Goal: Task Accomplishment & Management: Manage account settings

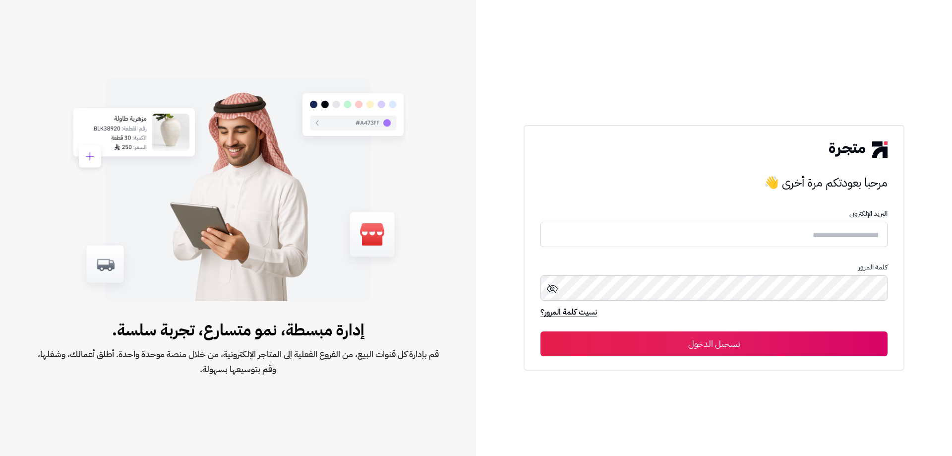
click at [814, 243] on input "text" at bounding box center [713, 234] width 347 height 25
type input "**********"
click at [553, 288] on icon at bounding box center [552, 289] width 12 height 12
click at [793, 341] on button "تسجيل الدخول" at bounding box center [713, 343] width 347 height 25
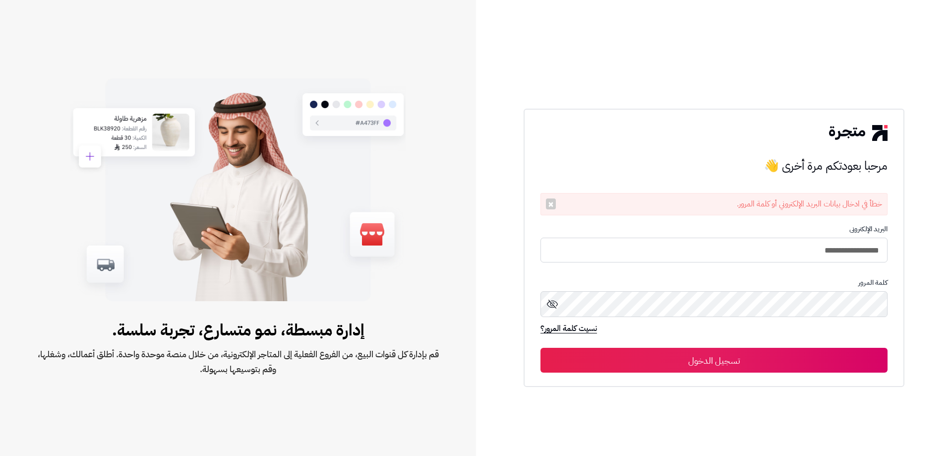
click at [723, 356] on button "تسجيل الدخول" at bounding box center [713, 359] width 347 height 25
click at [698, 361] on button "تسجيل الدخول" at bounding box center [713, 359] width 347 height 25
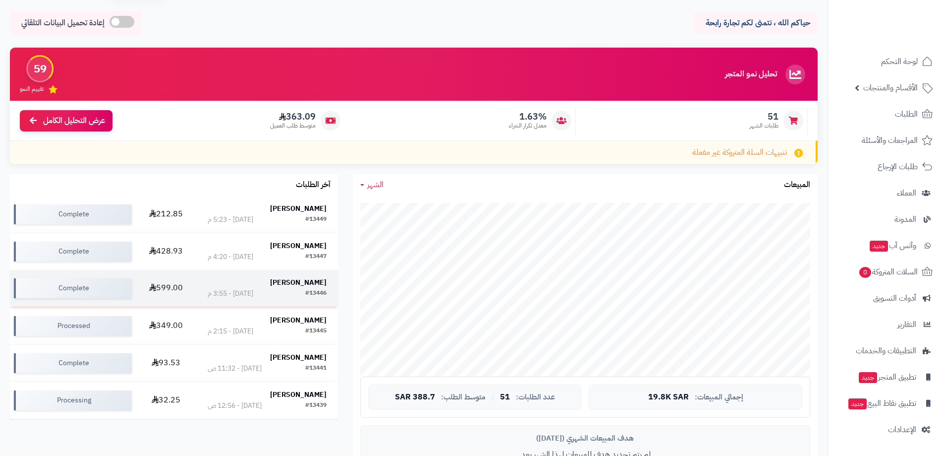
scroll to position [50, 0]
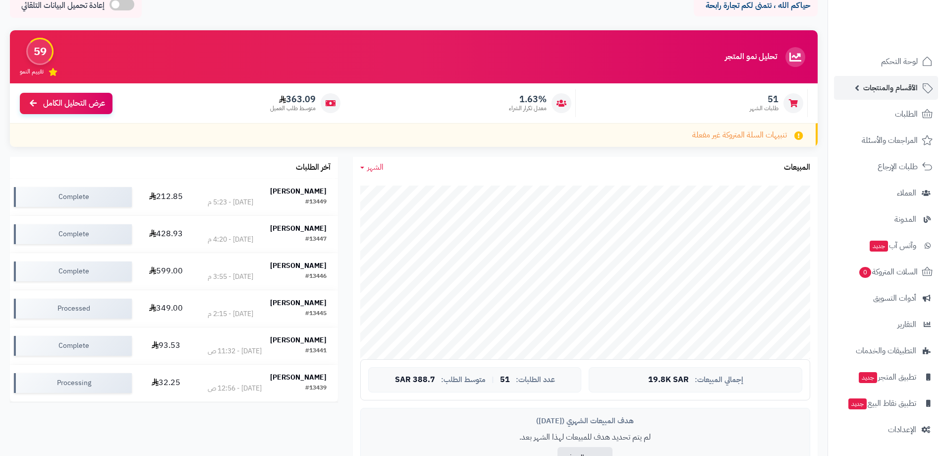
click at [902, 91] on span "الأقسام والمنتجات" at bounding box center [890, 88] width 55 height 14
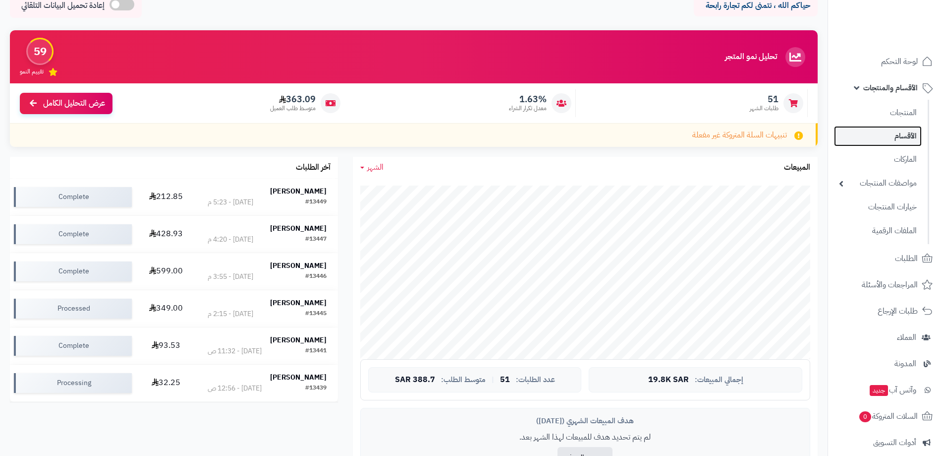
click at [896, 130] on link "الأقسام" at bounding box center [878, 136] width 88 height 20
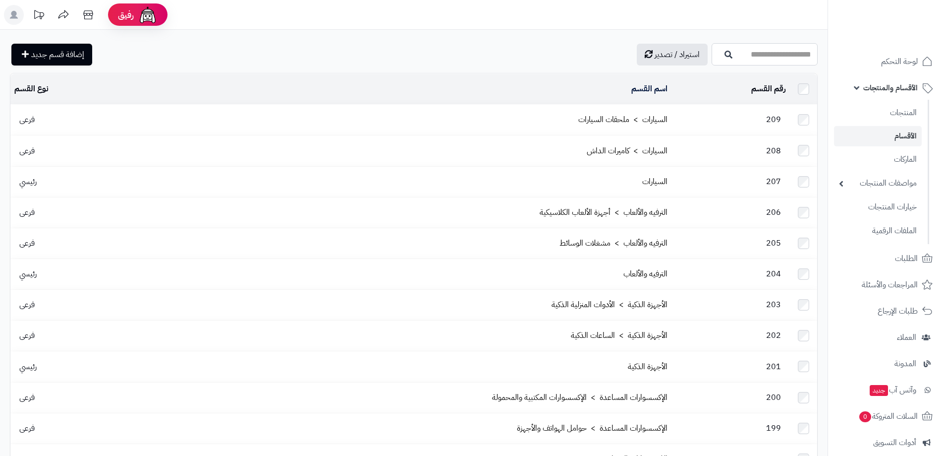
click at [766, 53] on input "اسم القسم" at bounding box center [765, 54] width 106 height 22
type input "*"
click at [782, 75] on link "عروض نهاية العام" at bounding box center [765, 78] width 106 height 18
type input "**********"
click at [713, 56] on button "button" at bounding box center [723, 54] width 20 height 9
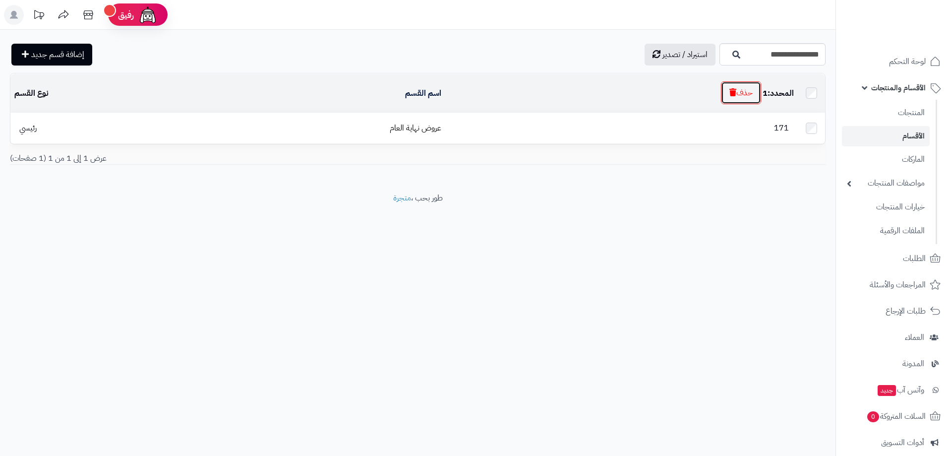
click at [742, 94] on button "حذف" at bounding box center [741, 92] width 40 height 23
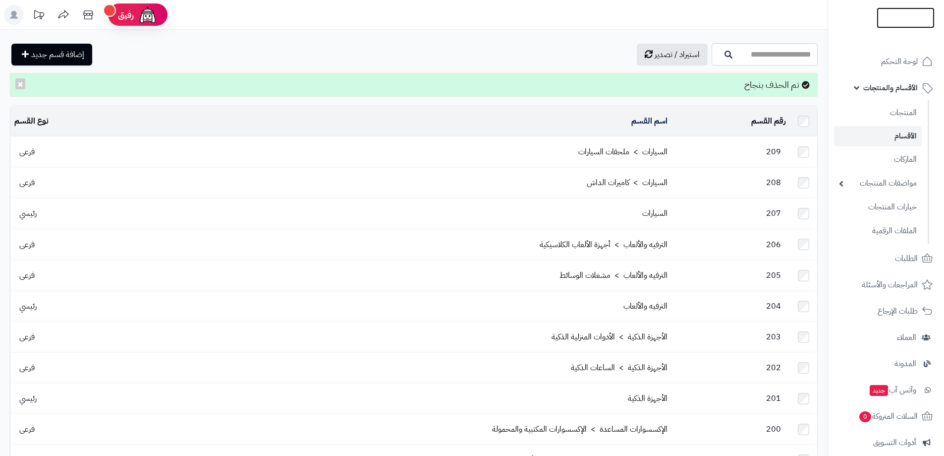
click at [899, 19] on img at bounding box center [906, 28] width 58 height 21
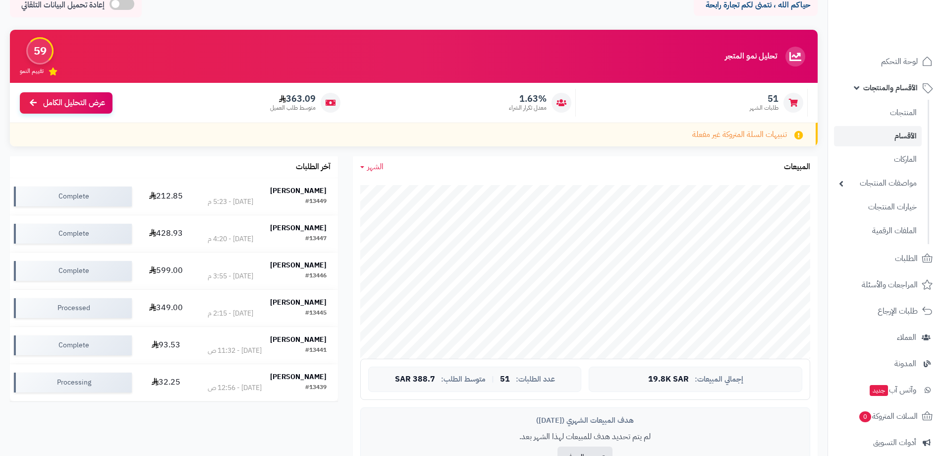
scroll to position [50, 0]
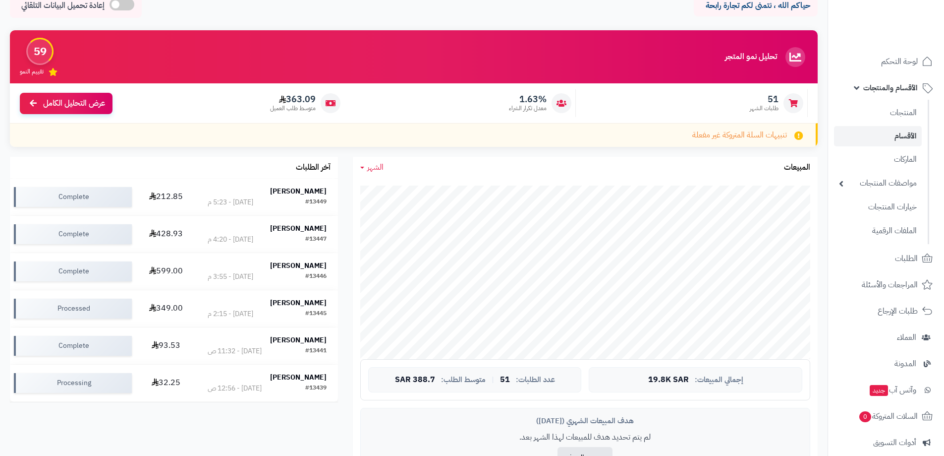
click at [898, 84] on span "الأقسام والمنتجات" at bounding box center [890, 88] width 55 height 14
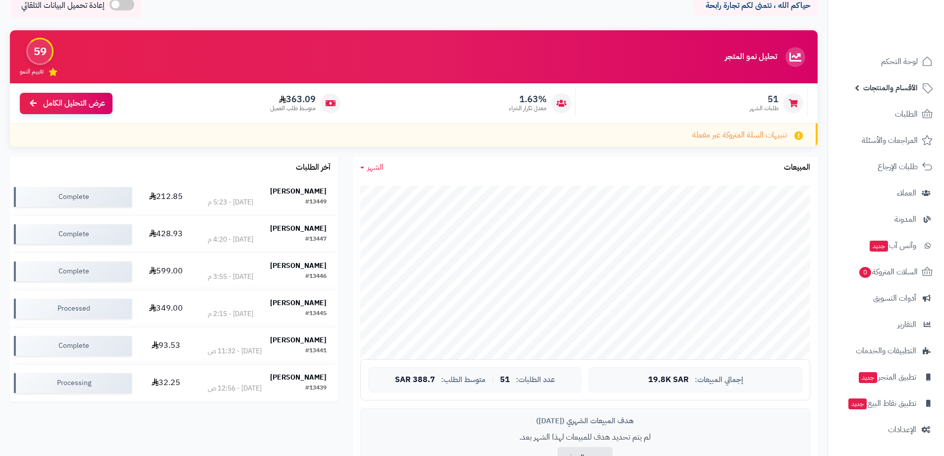
click at [898, 84] on span "الأقسام والمنتجات" at bounding box center [890, 88] width 55 height 14
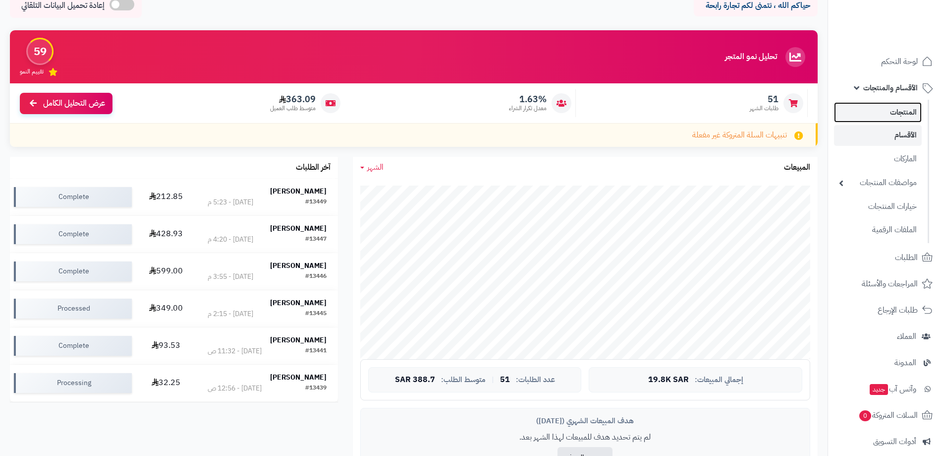
click at [897, 111] on link "المنتجات" at bounding box center [878, 112] width 88 height 20
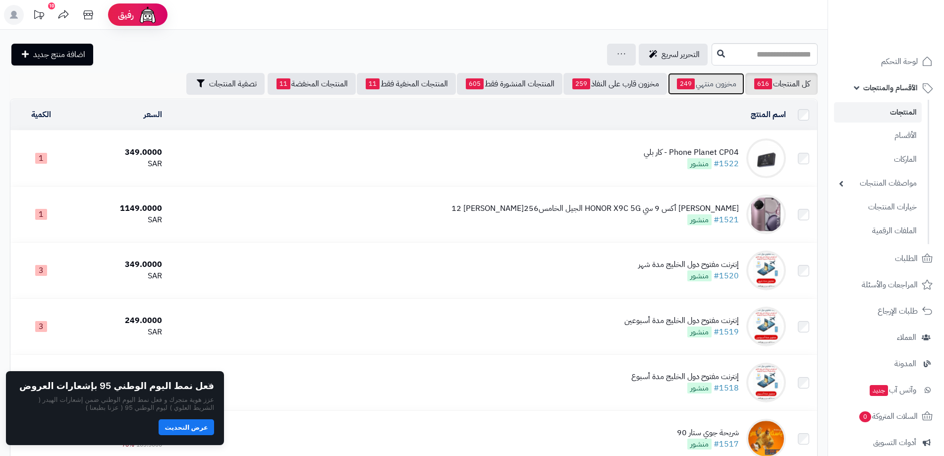
click at [707, 92] on link "مخزون منتهي 249" at bounding box center [706, 84] width 76 height 22
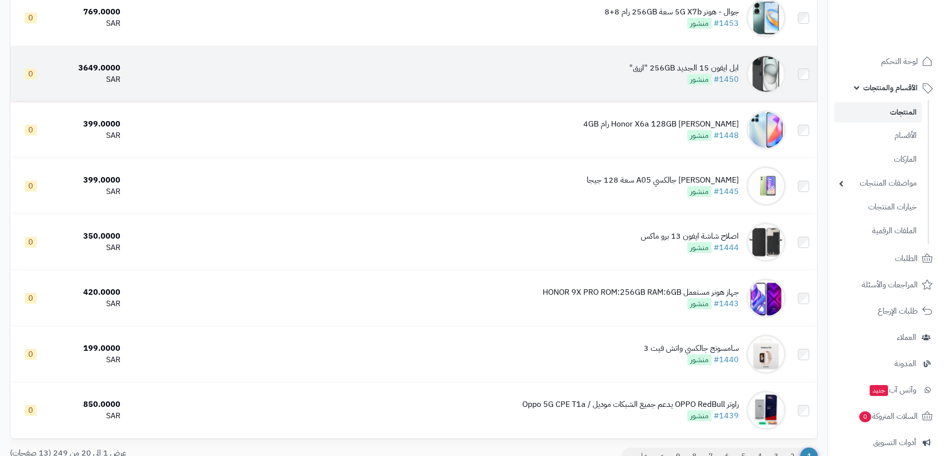
scroll to position [843, 0]
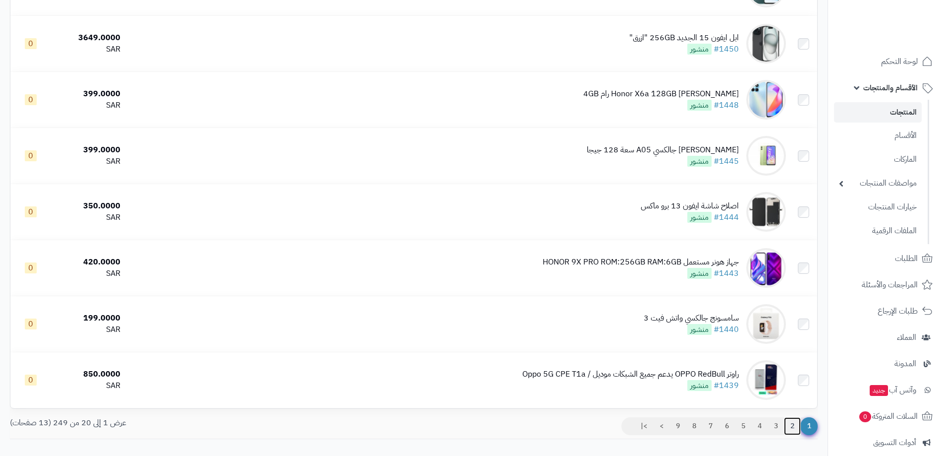
click at [791, 423] on link "2" at bounding box center [792, 426] width 17 height 18
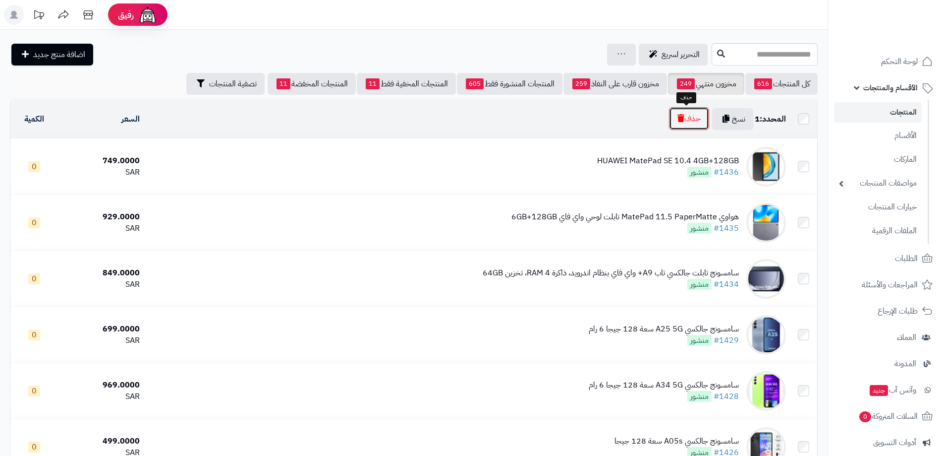
click at [691, 116] on button "حذف" at bounding box center [689, 118] width 40 height 23
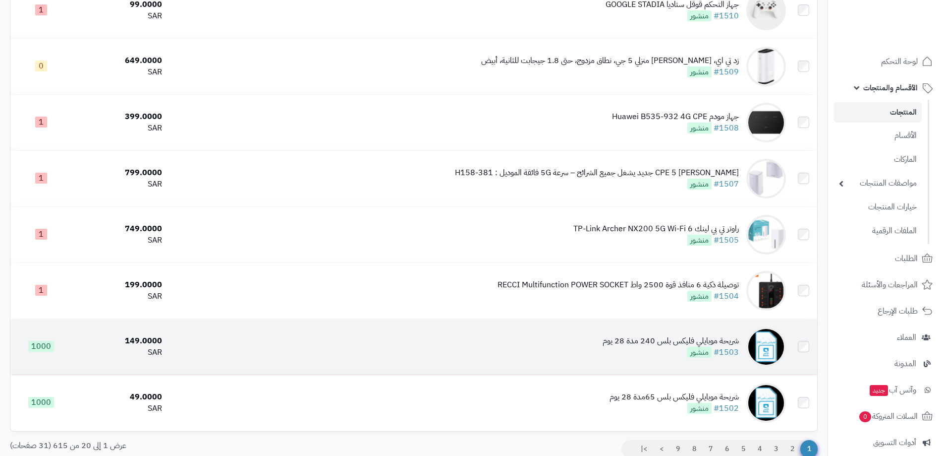
scroll to position [934, 0]
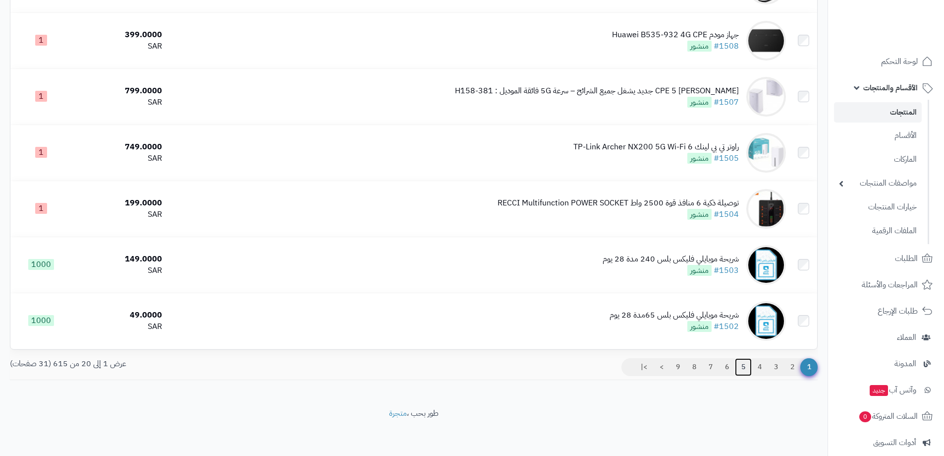
click at [746, 365] on link "5" at bounding box center [743, 367] width 17 height 18
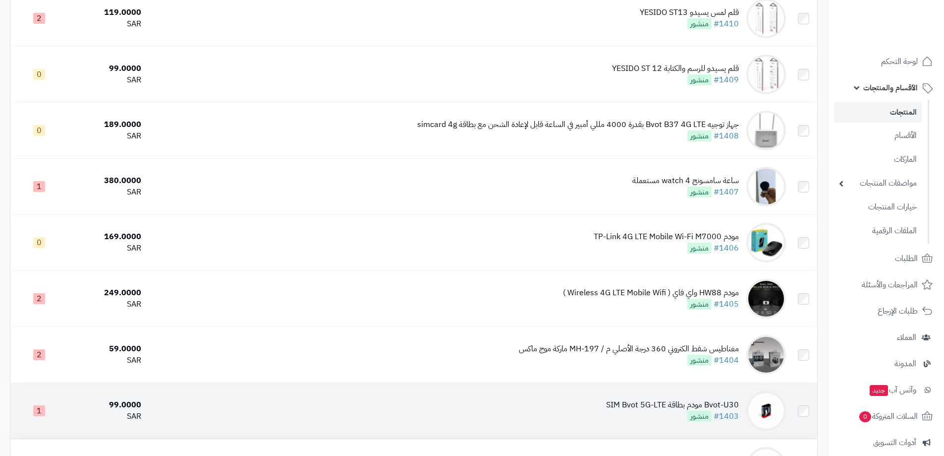
scroll to position [902, 0]
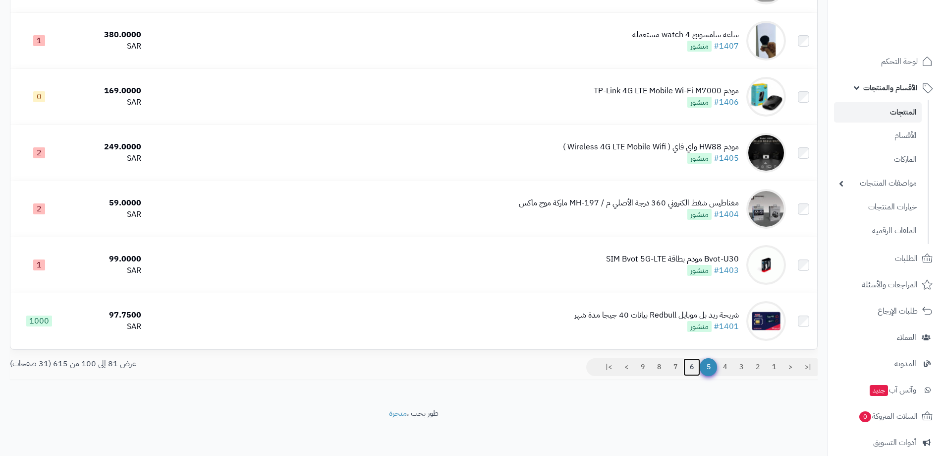
click at [687, 367] on link "6" at bounding box center [692, 367] width 17 height 18
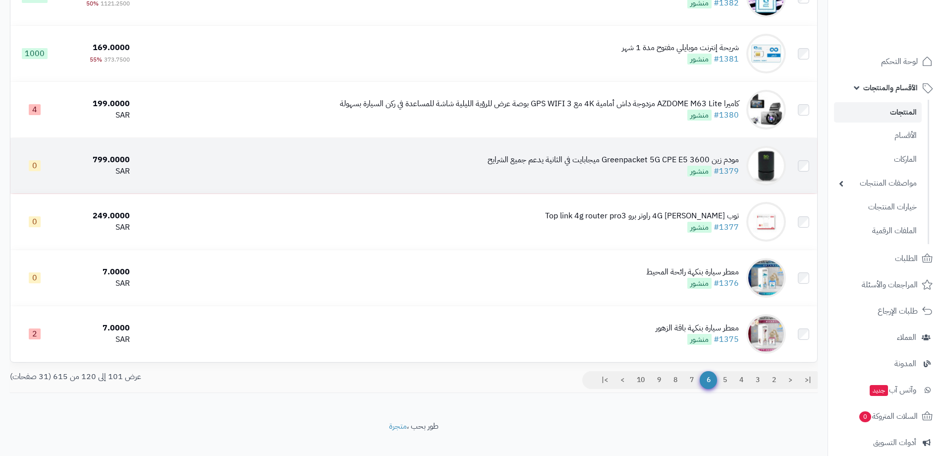
scroll to position [892, 0]
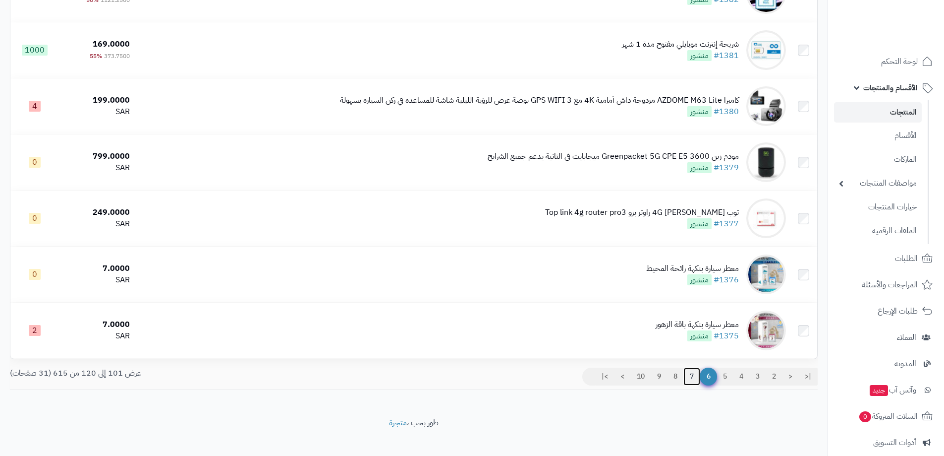
click at [692, 377] on link "7" at bounding box center [692, 376] width 17 height 18
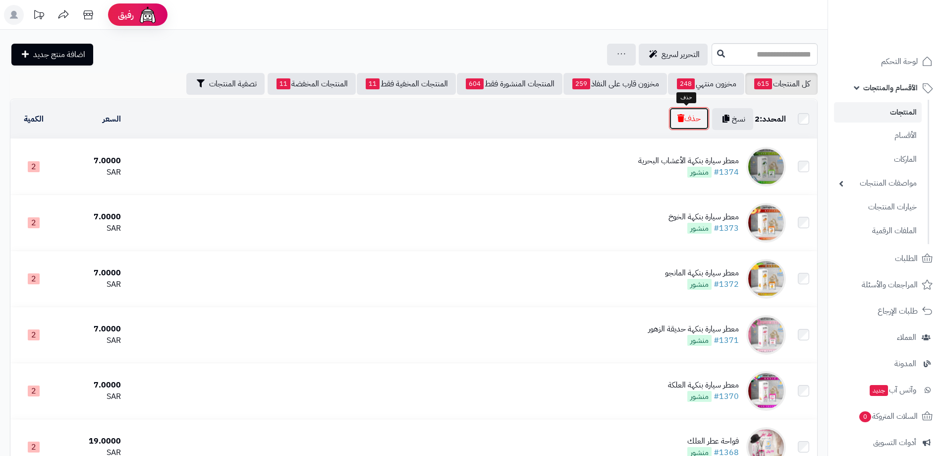
click at [693, 110] on button "حذف" at bounding box center [689, 118] width 40 height 23
click at [682, 123] on button "حذف" at bounding box center [689, 118] width 40 height 23
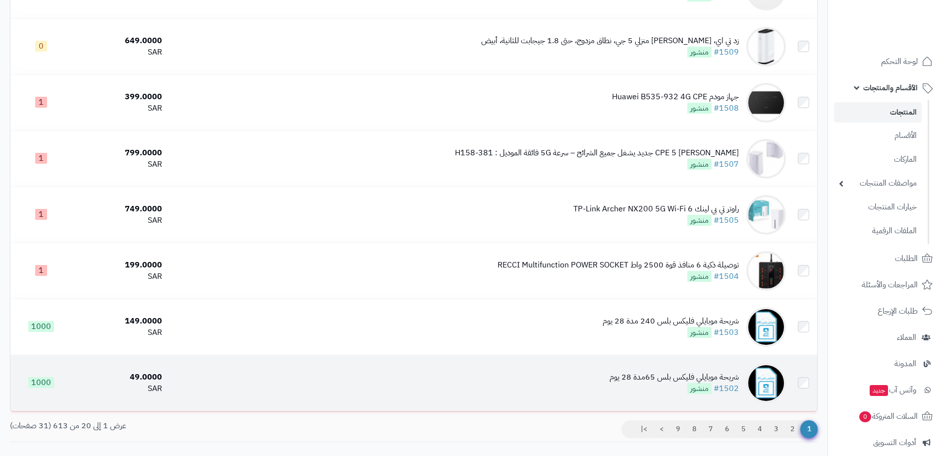
scroll to position [934, 0]
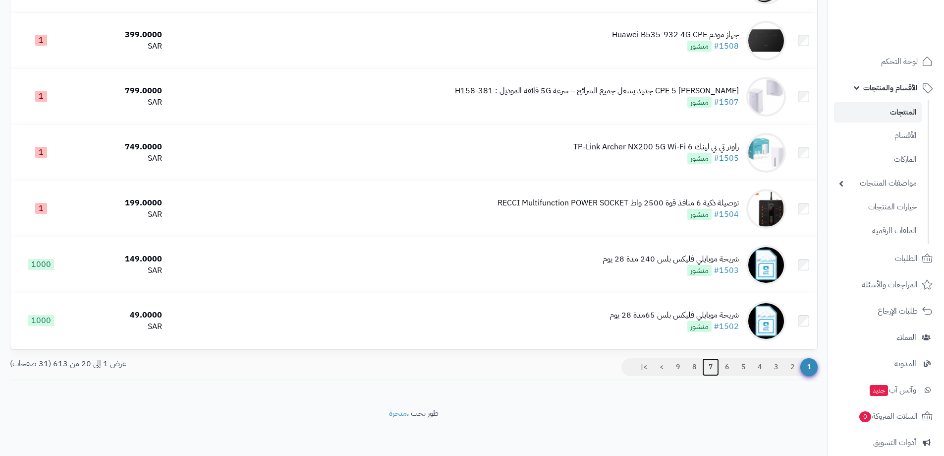
click at [709, 368] on link "7" at bounding box center [710, 367] width 17 height 18
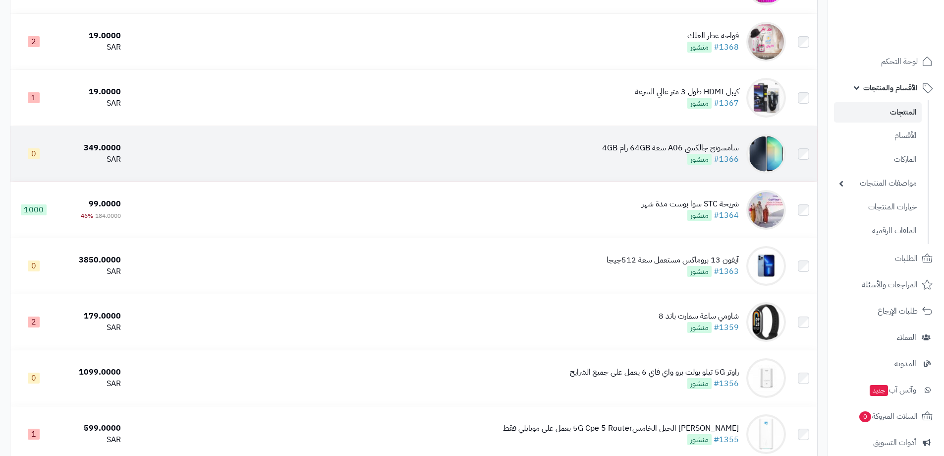
scroll to position [694, 0]
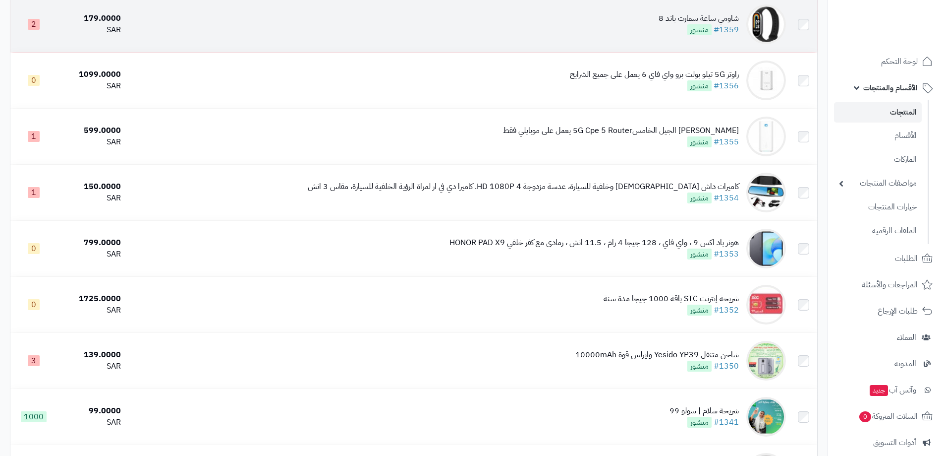
click at [715, 15] on div "شاومي ساعة سمارت باند 8" at bounding box center [699, 18] width 80 height 11
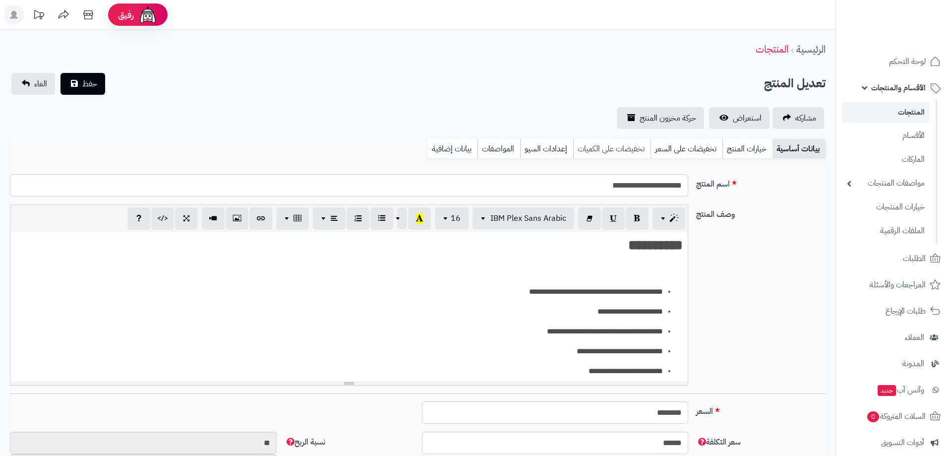
type input "******"
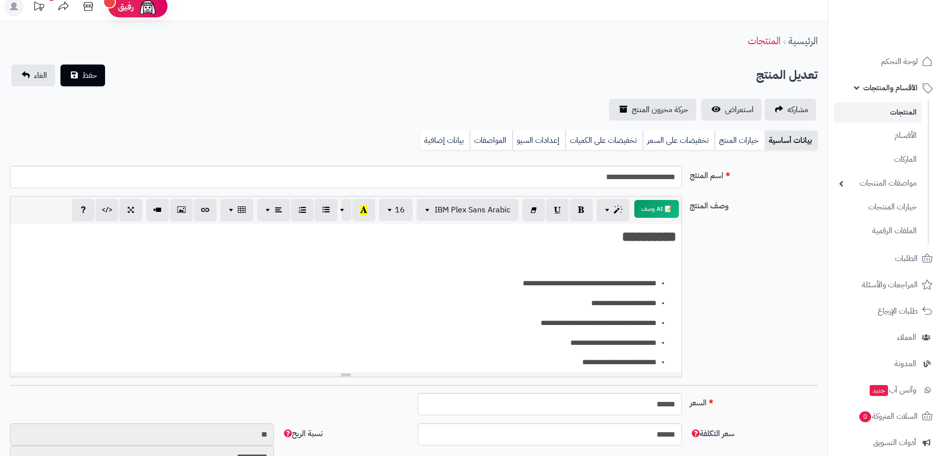
scroll to position [198, 0]
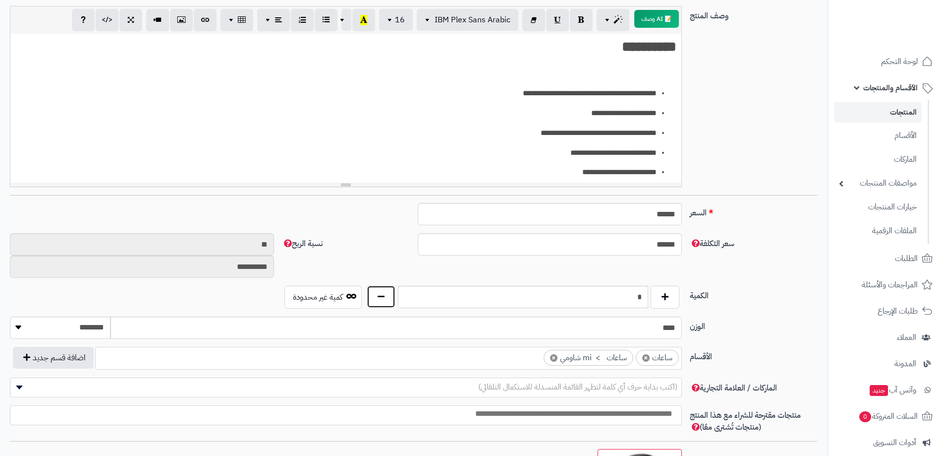
click at [389, 293] on button "button" at bounding box center [381, 296] width 29 height 23
type input "*"
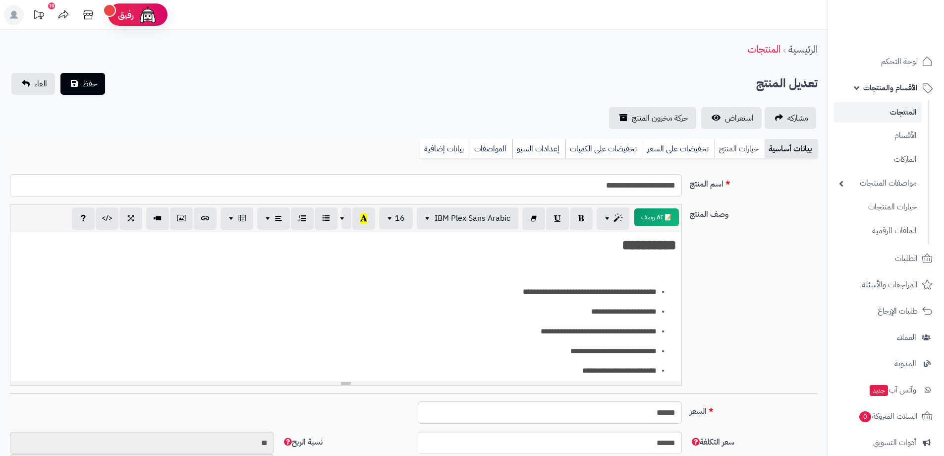
click at [732, 147] on link "خيارات المنتج" at bounding box center [740, 149] width 50 height 20
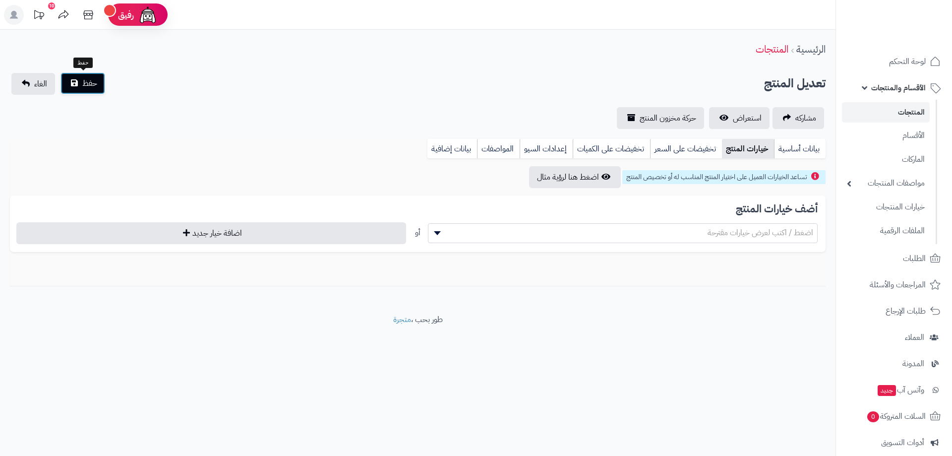
click at [86, 86] on span "حفظ" at bounding box center [89, 83] width 15 height 12
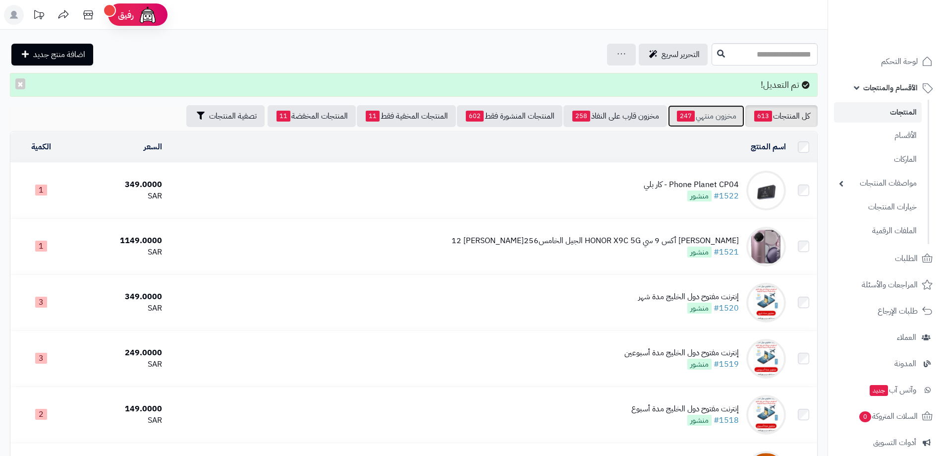
click at [704, 117] on link "مخزون منتهي 247" at bounding box center [706, 116] width 76 height 22
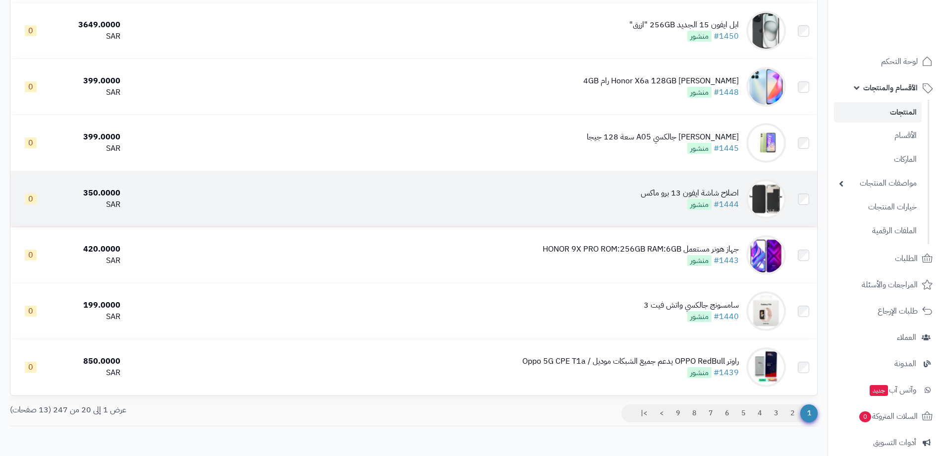
scroll to position [902, 0]
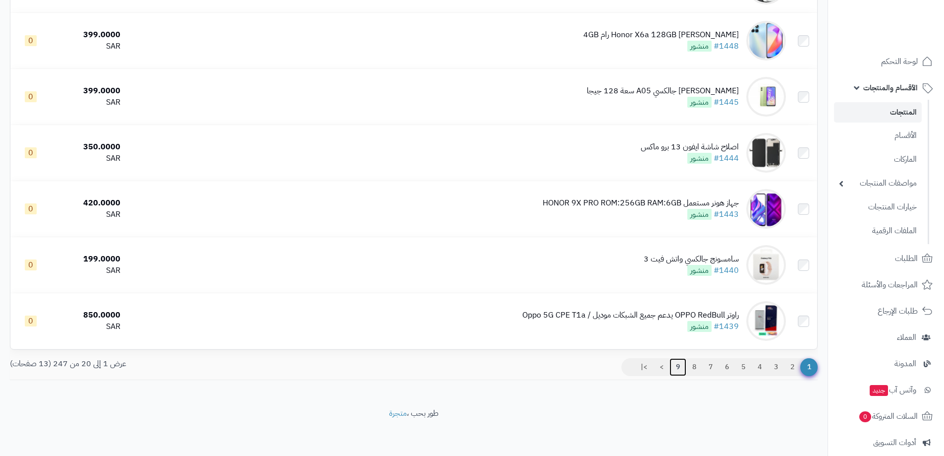
click at [677, 365] on link "9" at bounding box center [678, 367] width 17 height 18
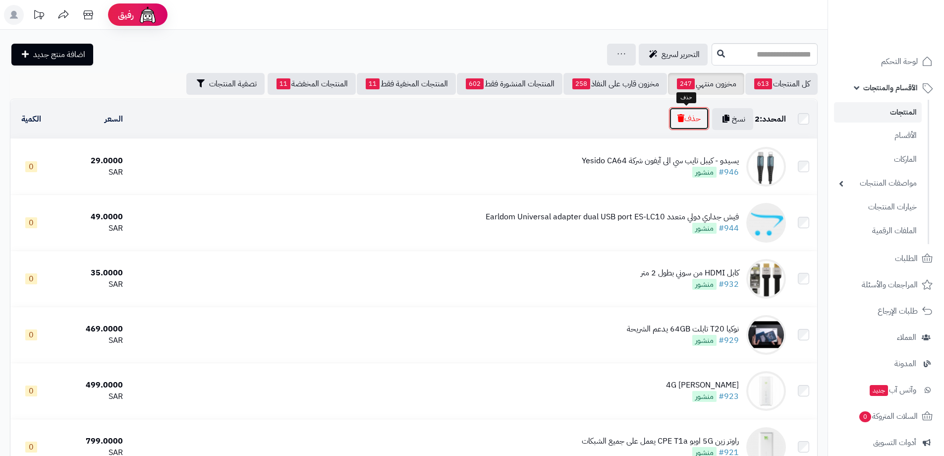
click at [676, 113] on button "حذف" at bounding box center [689, 118] width 40 height 23
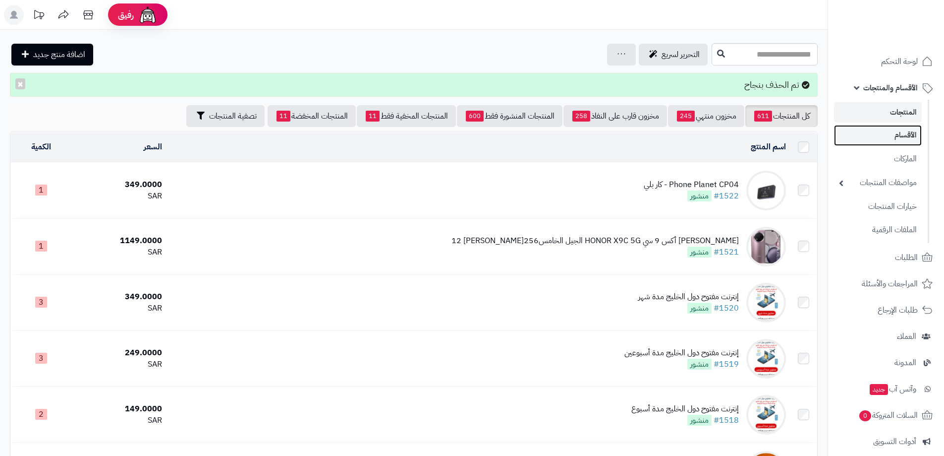
click at [906, 131] on link "الأقسام" at bounding box center [878, 135] width 88 height 20
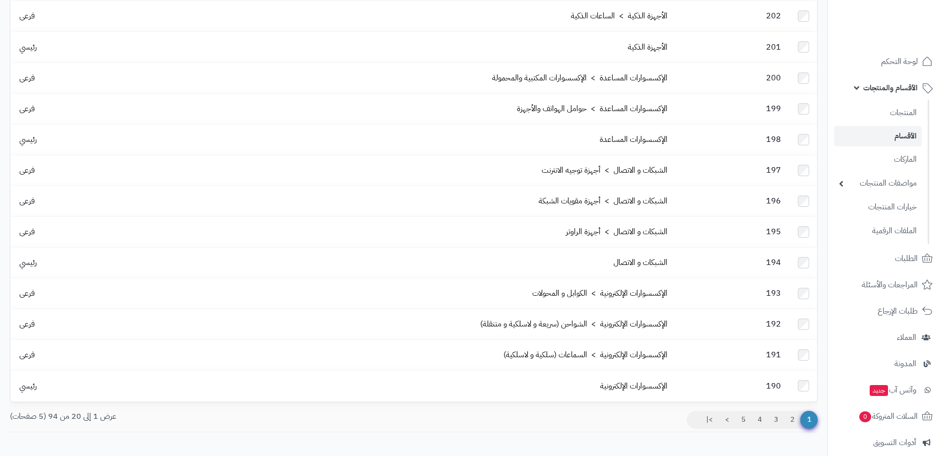
scroll to position [341, 0]
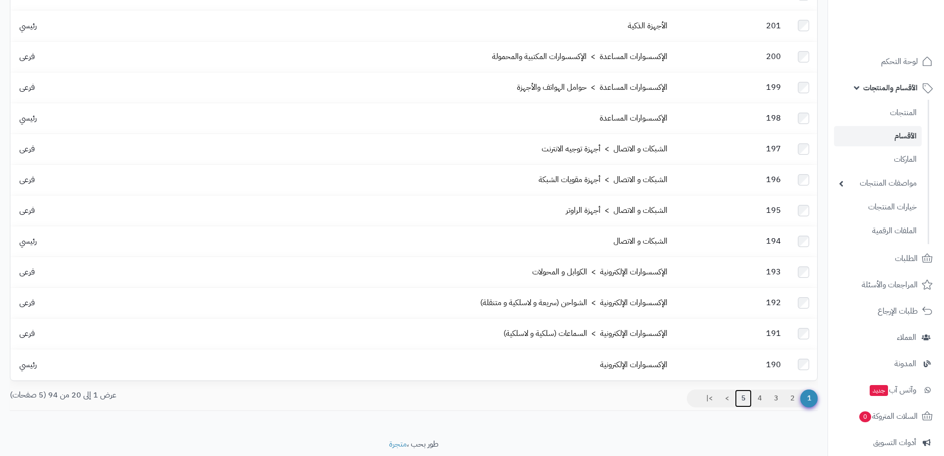
click at [744, 389] on link "5" at bounding box center [743, 398] width 17 height 18
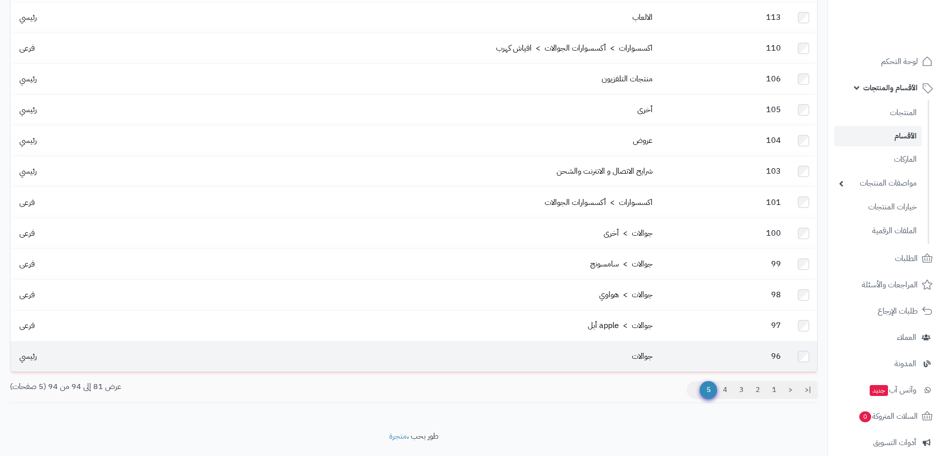
scroll to position [165, 0]
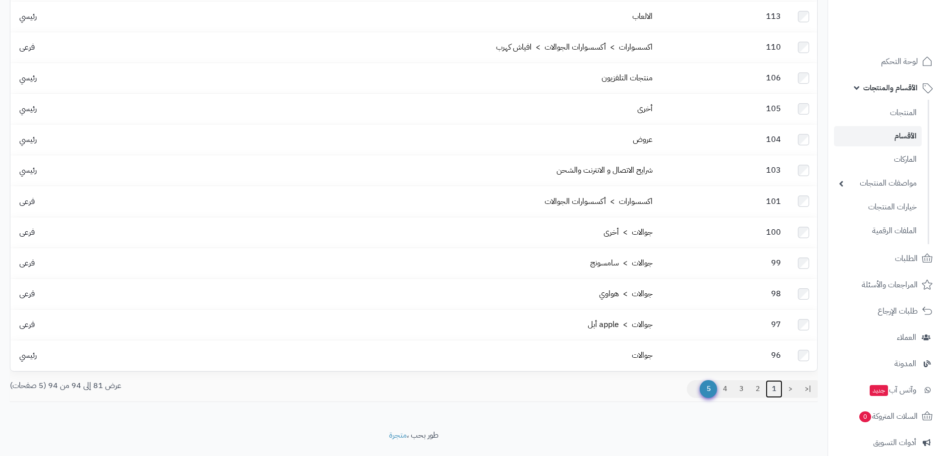
click at [775, 380] on link "1" at bounding box center [774, 389] width 17 height 18
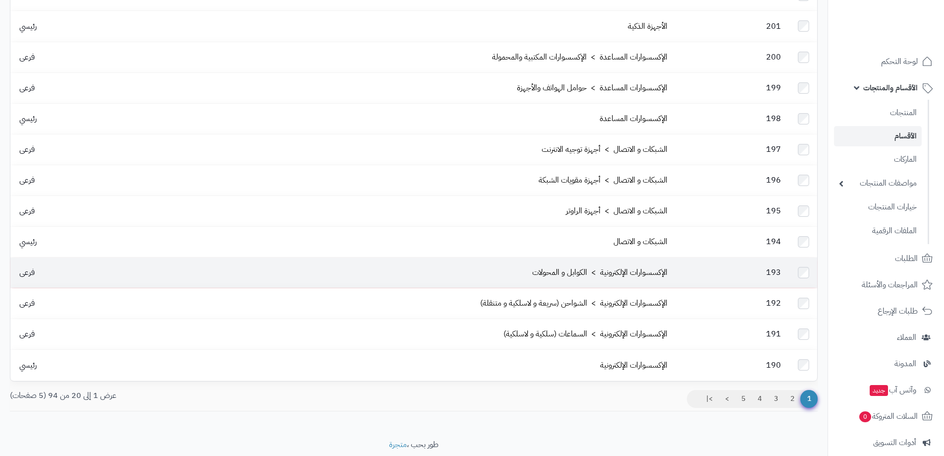
scroll to position [341, 0]
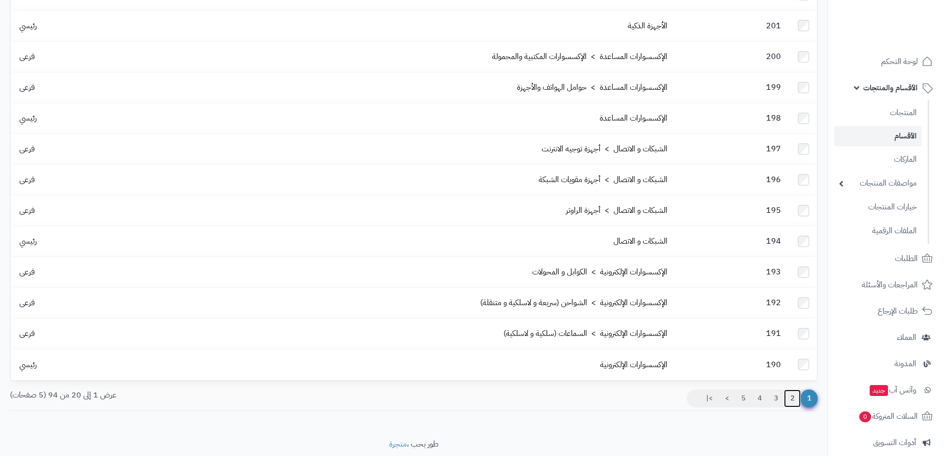
click at [788, 389] on link "2" at bounding box center [792, 398] width 17 height 18
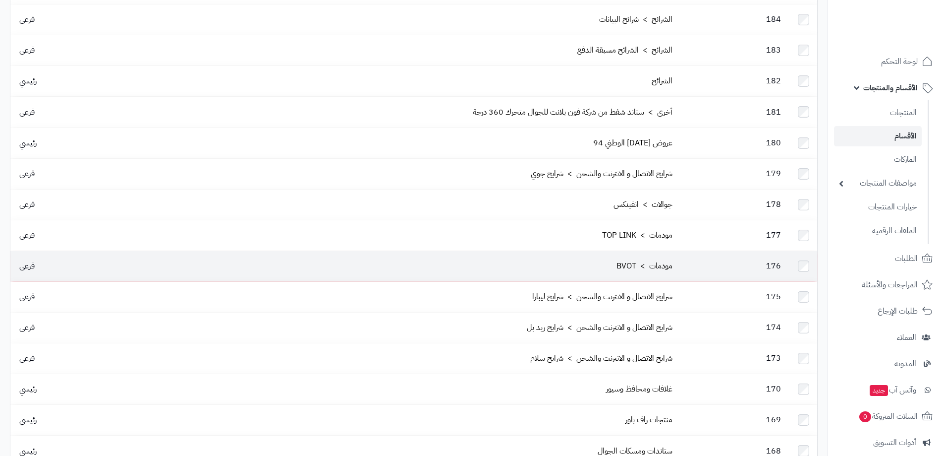
scroll to position [297, 0]
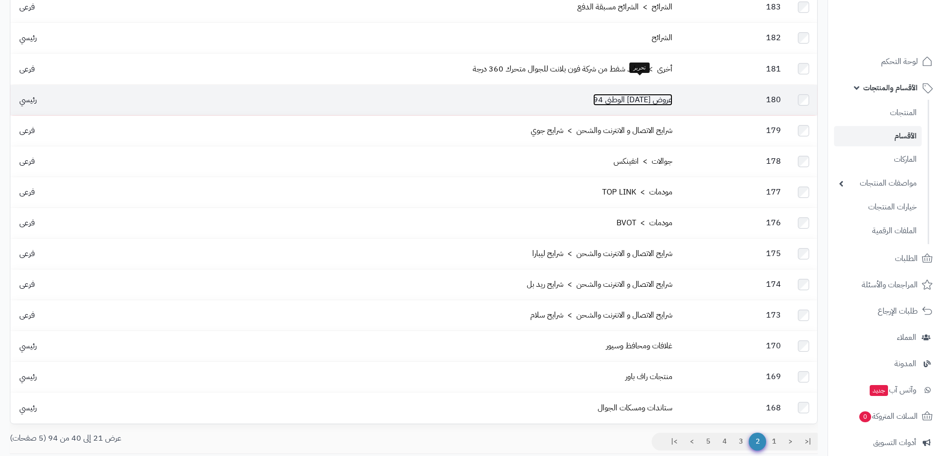
click at [657, 94] on link "عروض اليوم الوطني 94" at bounding box center [632, 100] width 79 height 12
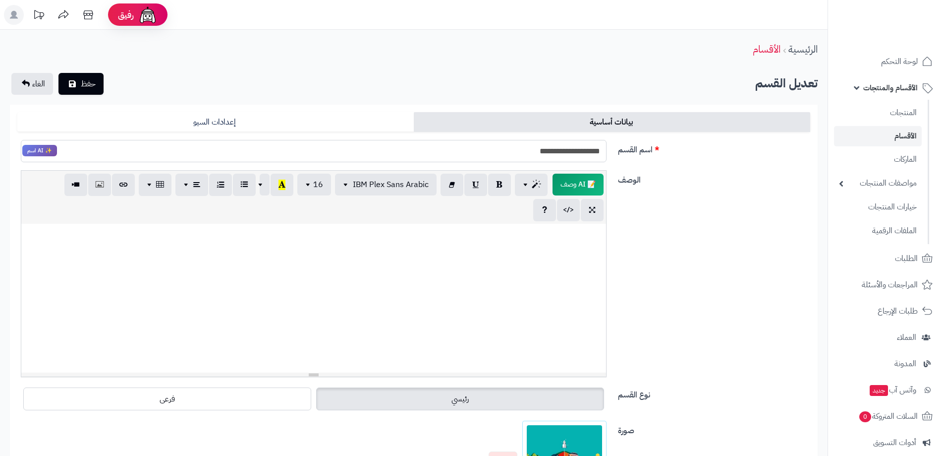
click at [540, 148] on input "**********" at bounding box center [314, 151] width 586 height 22
type input "**********"
click at [683, 216] on div "الوصف 📝 AI وصف p blockquote pre h1 h2 h3 h4 h5 h6 IBM Plex Sans Arabic Arial Ar…" at bounding box center [413, 277] width 801 height 215
click at [95, 81] on span "حفظ" at bounding box center [88, 83] width 15 height 12
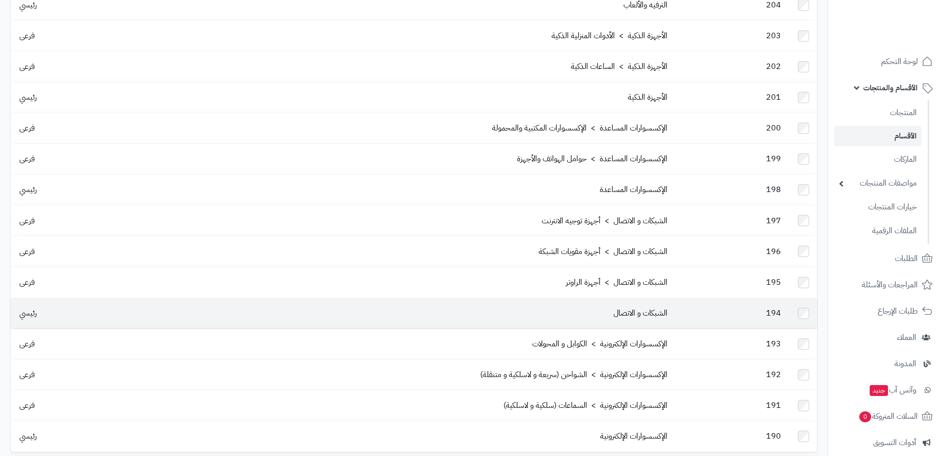
scroll to position [373, 0]
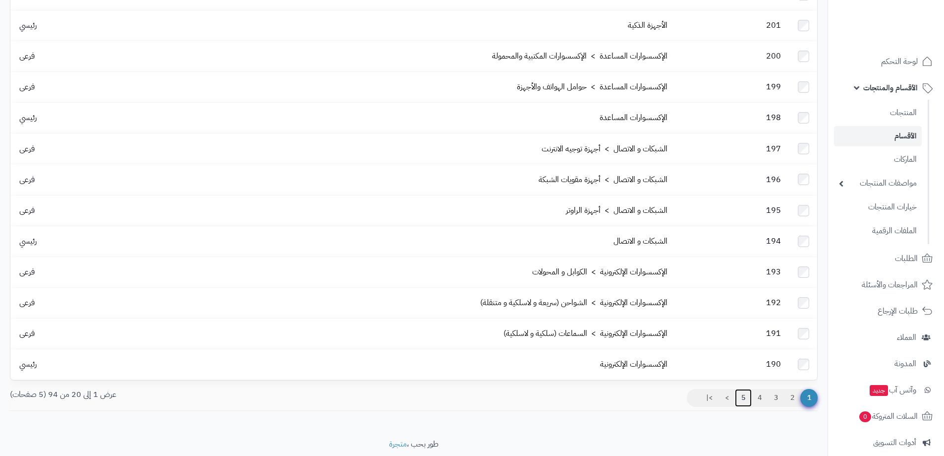
click at [742, 389] on link "5" at bounding box center [743, 398] width 17 height 18
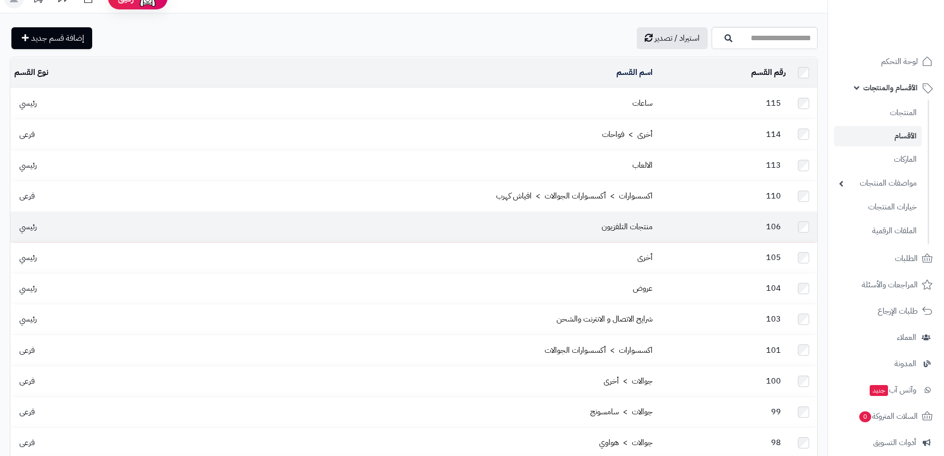
scroll to position [165, 0]
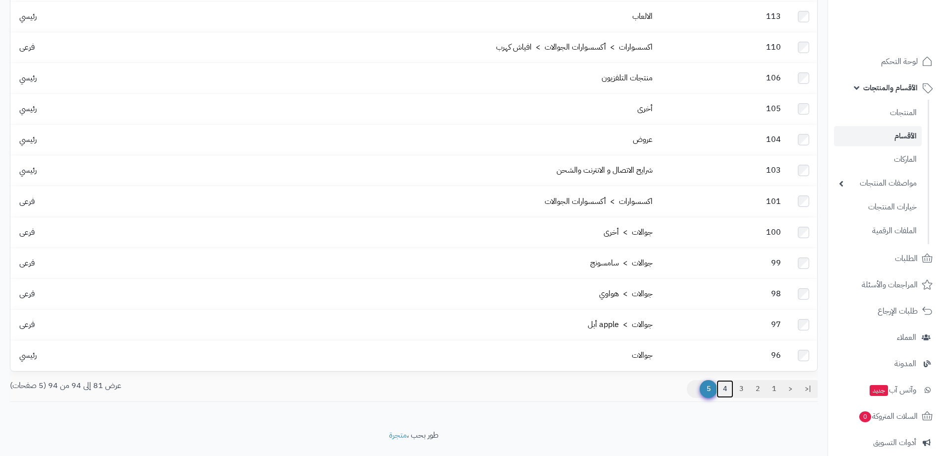
click at [726, 380] on link "4" at bounding box center [725, 389] width 17 height 18
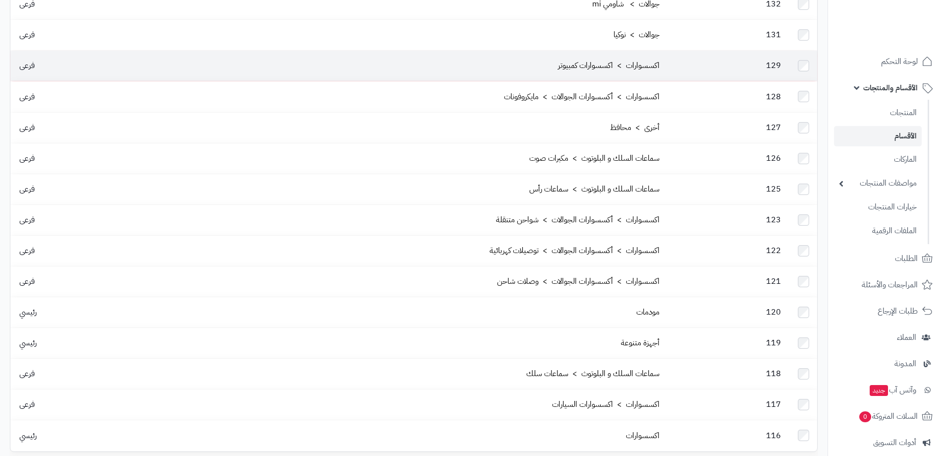
scroll to position [297, 0]
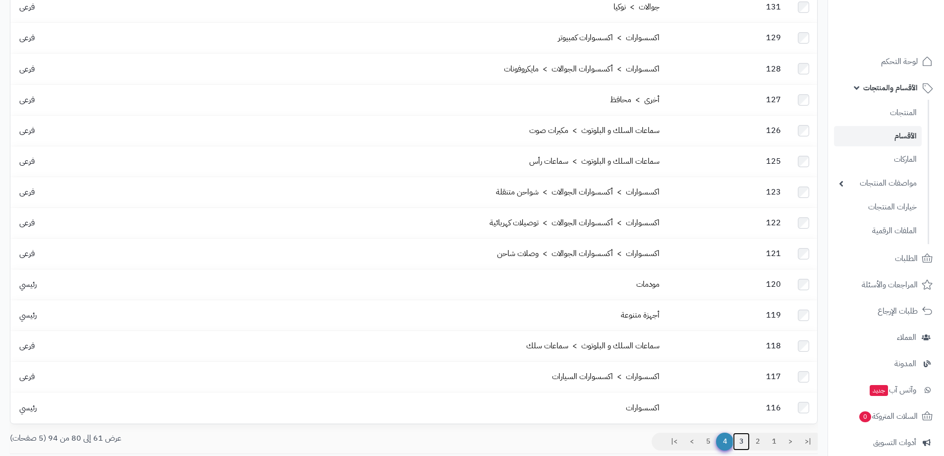
click at [742, 432] on link "3" at bounding box center [741, 441] width 17 height 18
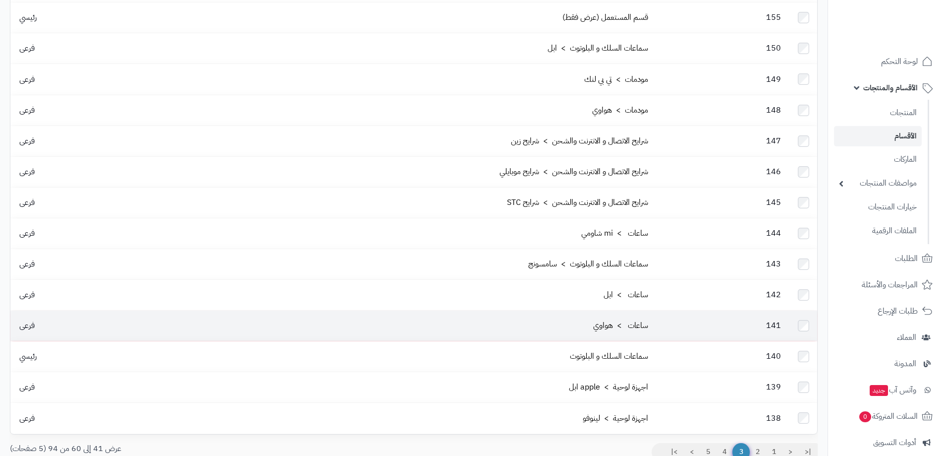
scroll to position [341, 0]
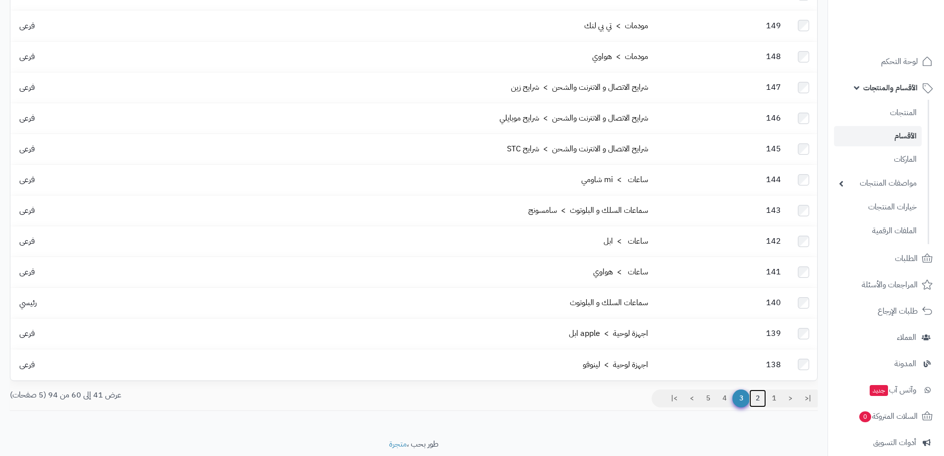
click at [761, 389] on link "2" at bounding box center [757, 398] width 17 height 18
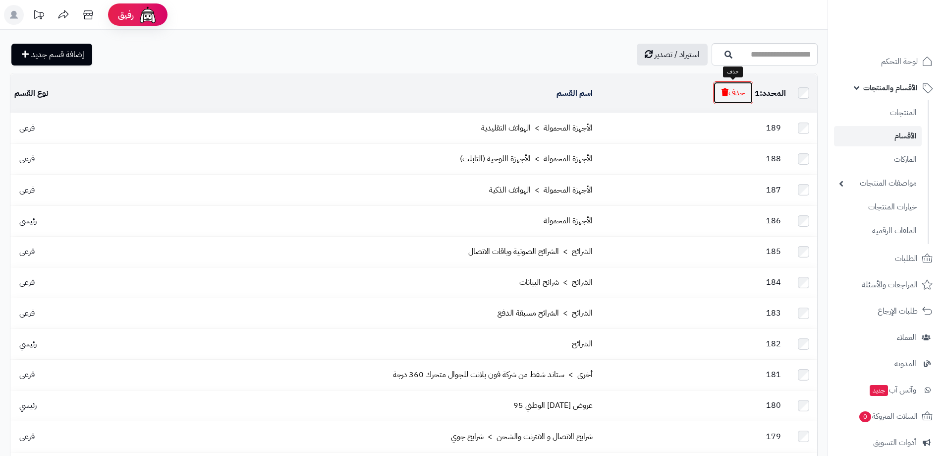
click at [730, 92] on button "حذف" at bounding box center [733, 92] width 40 height 23
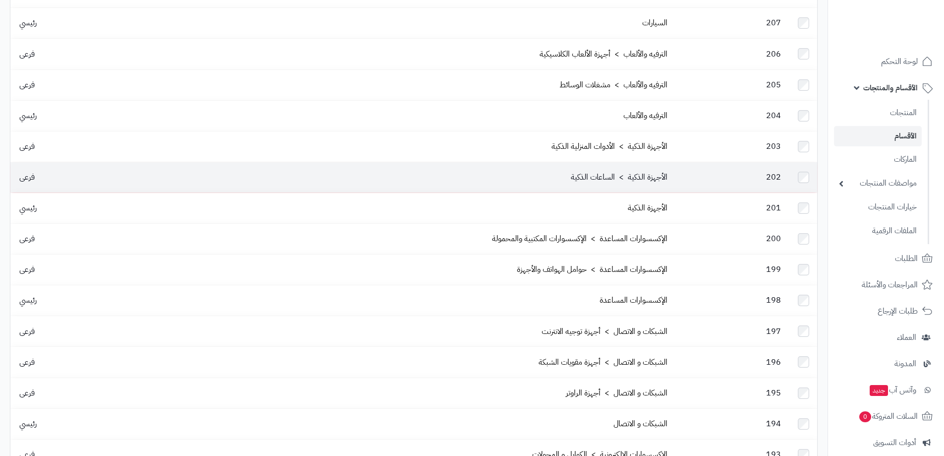
scroll to position [347, 0]
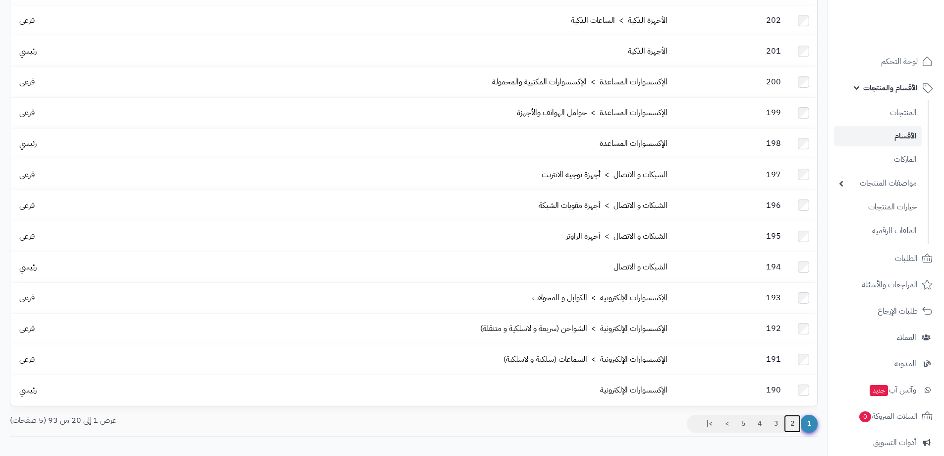
click at [791, 414] on link "2" at bounding box center [792, 423] width 17 height 18
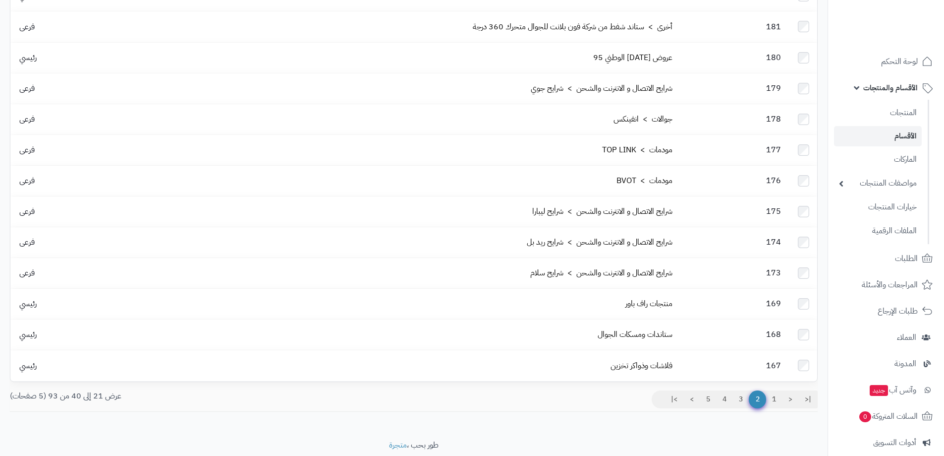
scroll to position [341, 0]
click at [739, 389] on link "3" at bounding box center [741, 398] width 17 height 18
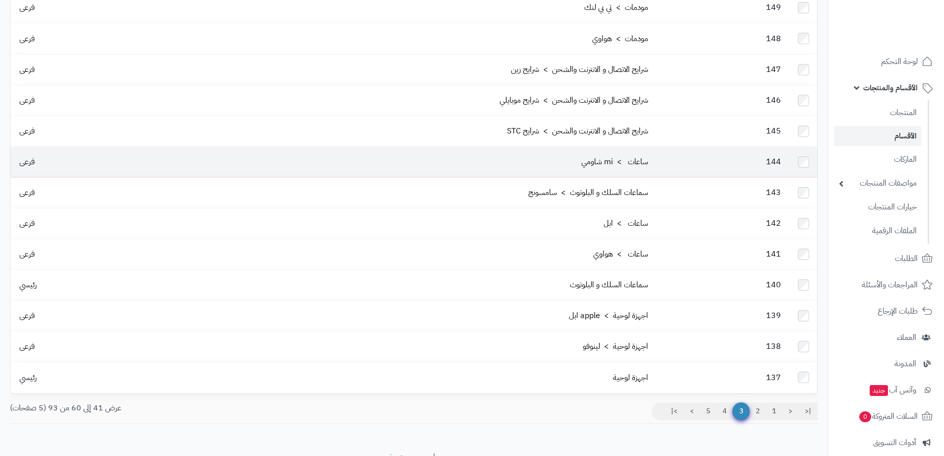
scroll to position [341, 0]
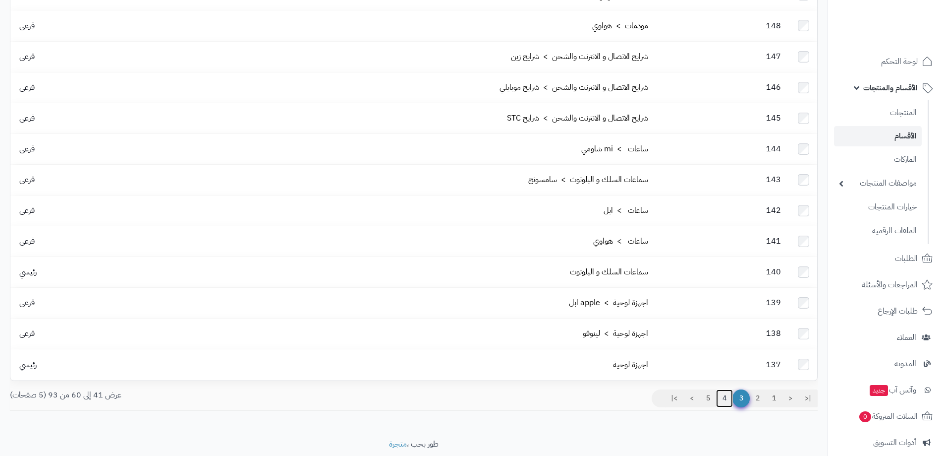
click at [724, 389] on link "4" at bounding box center [724, 398] width 17 height 18
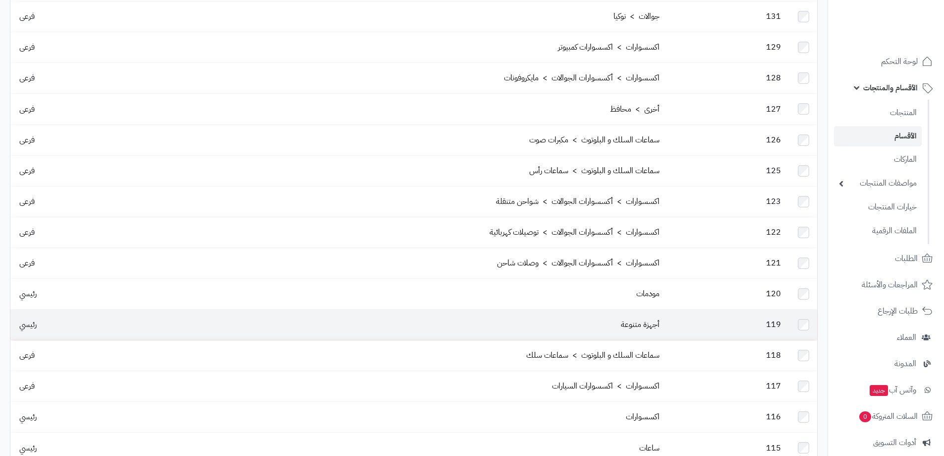
scroll to position [341, 0]
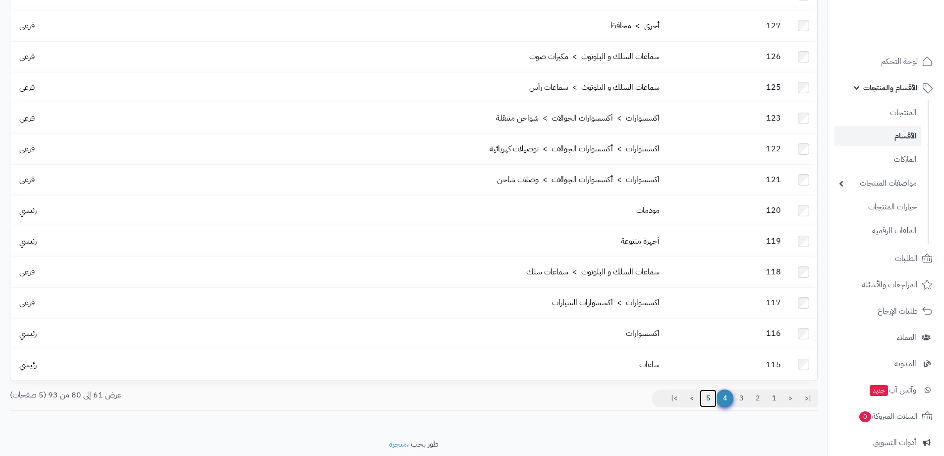
click at [706, 389] on link "5" at bounding box center [708, 398] width 17 height 18
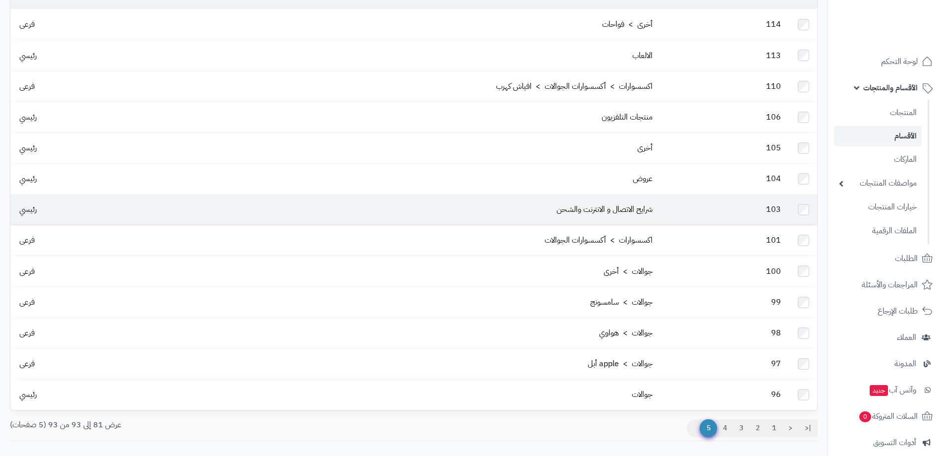
scroll to position [99, 0]
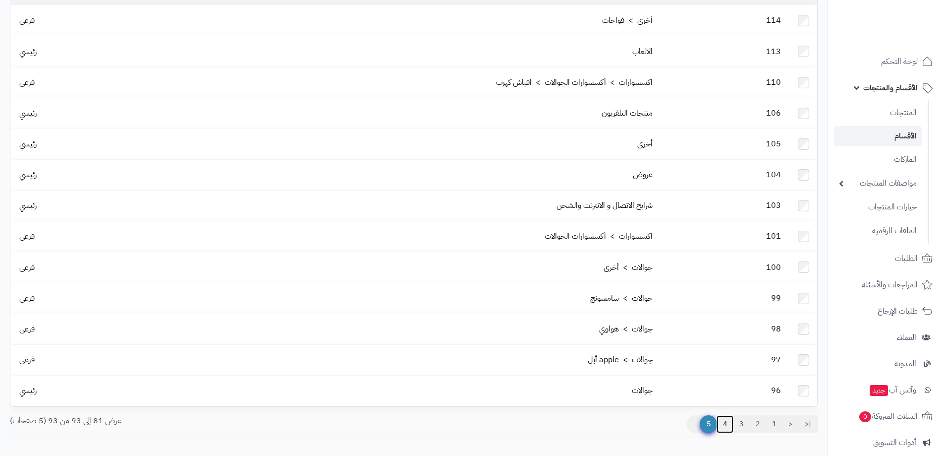
click at [726, 415] on link "4" at bounding box center [725, 424] width 17 height 18
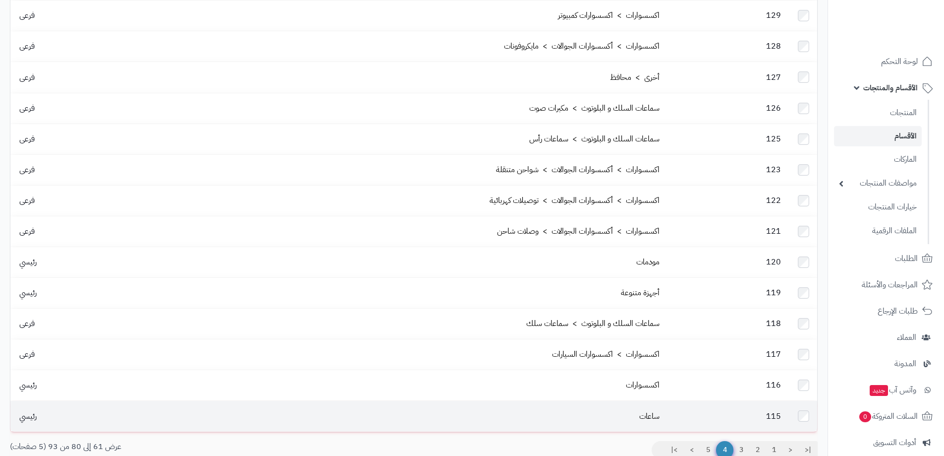
scroll to position [297, 0]
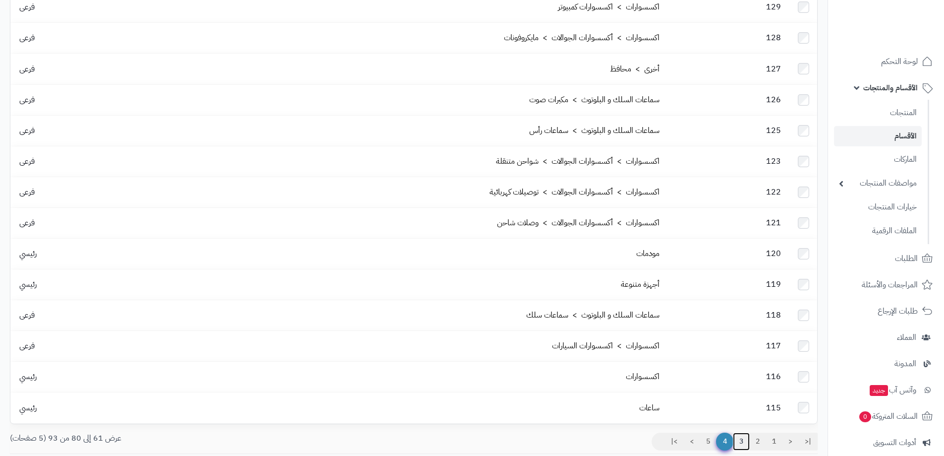
click at [740, 432] on link "3" at bounding box center [741, 441] width 17 height 18
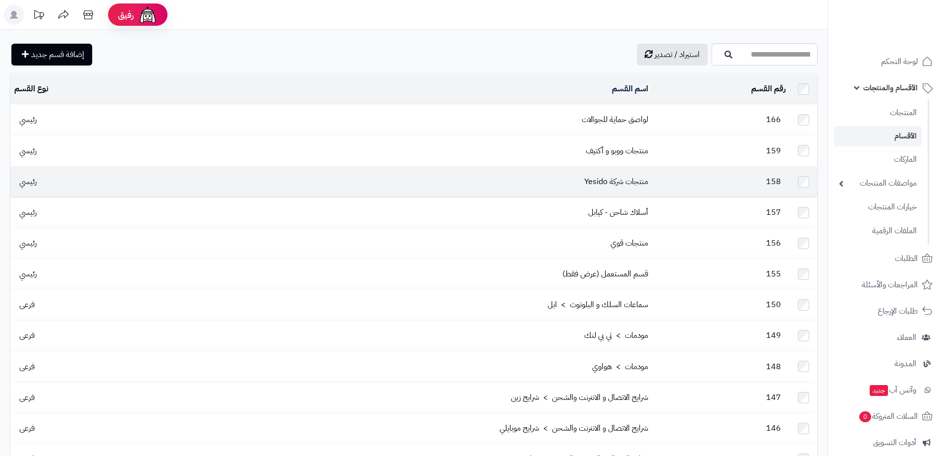
click at [655, 174] on td "158" at bounding box center [721, 182] width 138 height 30
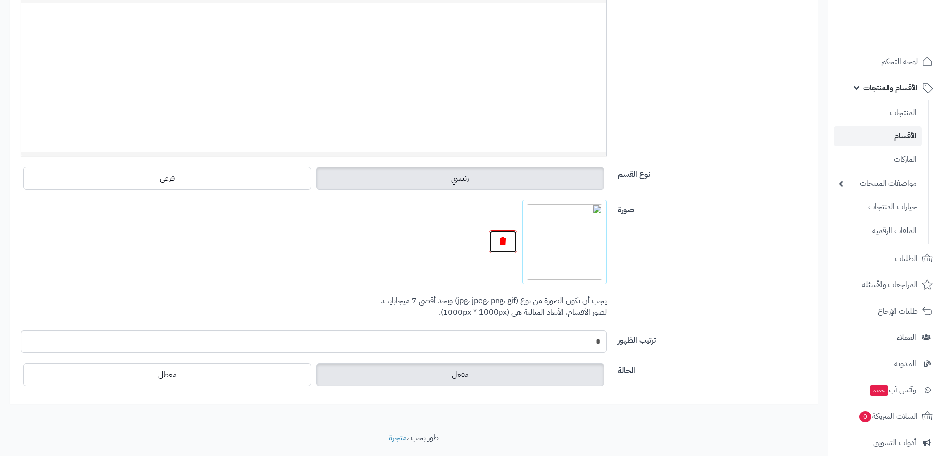
click at [506, 243] on icon "button" at bounding box center [503, 241] width 7 height 8
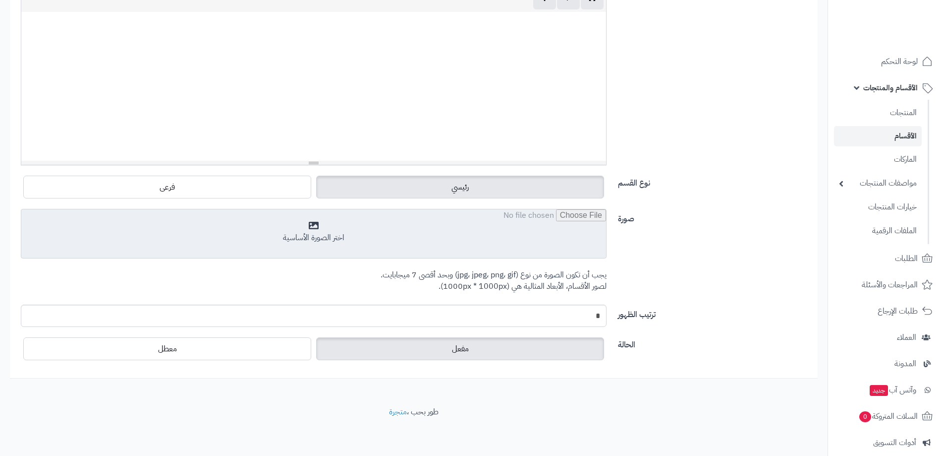
scroll to position [212, 0]
click at [496, 236] on input "file" at bounding box center [313, 234] width 585 height 50
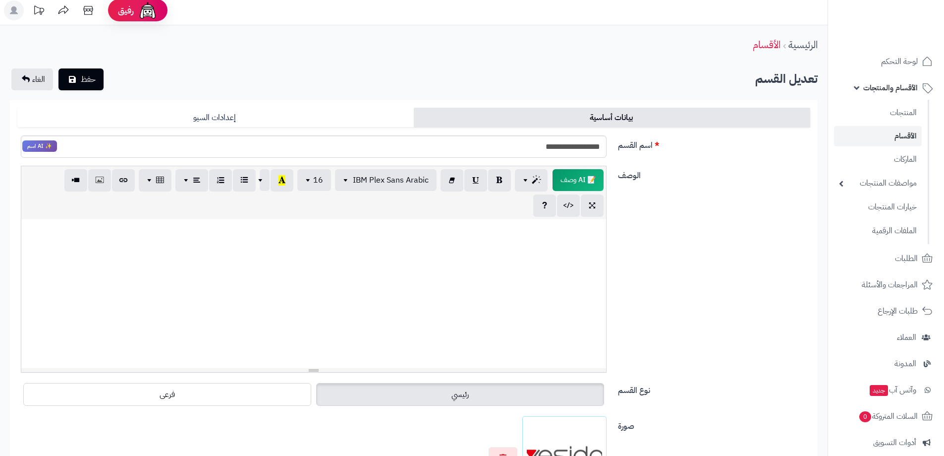
scroll to position [0, 0]
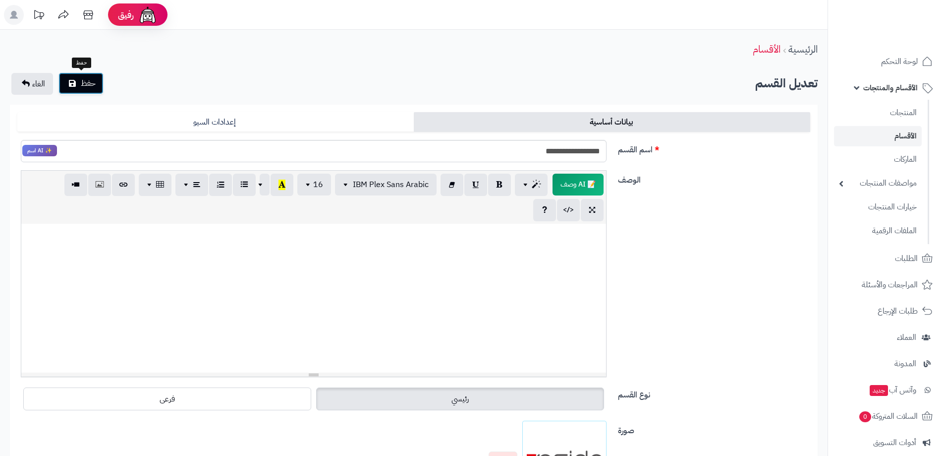
click at [83, 85] on span "حفظ" at bounding box center [88, 83] width 15 height 12
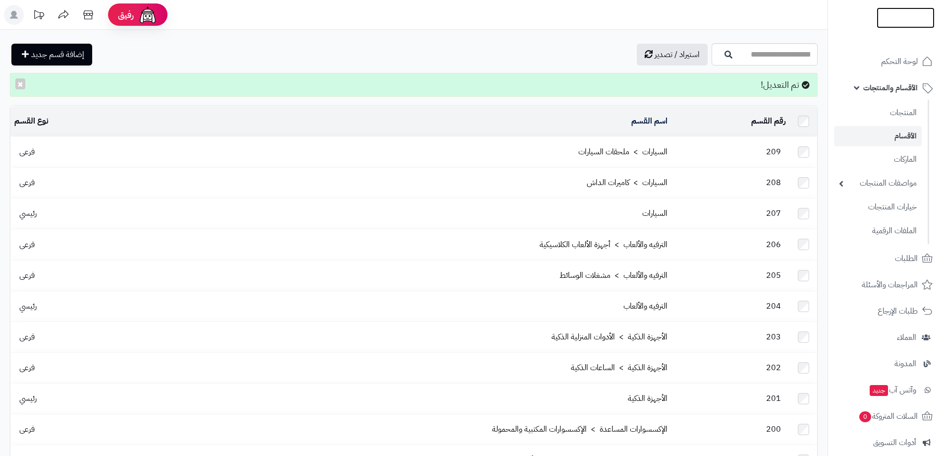
click at [902, 28] on img at bounding box center [906, 38] width 58 height 21
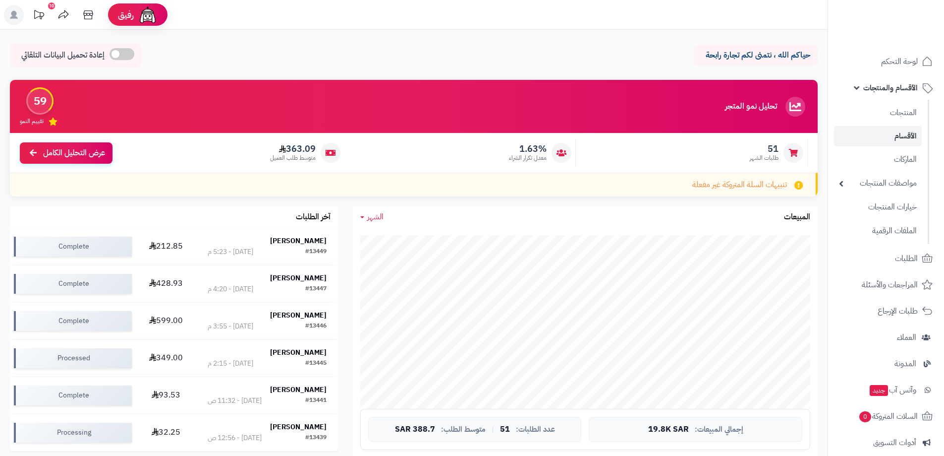
click at [447, 47] on div "حياكم الله ، نتمنى لكم تجارة رابحة إعادة تحميل البيانات التلقائي" at bounding box center [414, 57] width 808 height 29
click at [903, 63] on span "لوحة التحكم" at bounding box center [900, 62] width 36 height 14
click at [897, 262] on span "الطلبات" at bounding box center [906, 258] width 23 height 14
click at [901, 87] on span "الأقسام والمنتجات" at bounding box center [890, 88] width 55 height 14
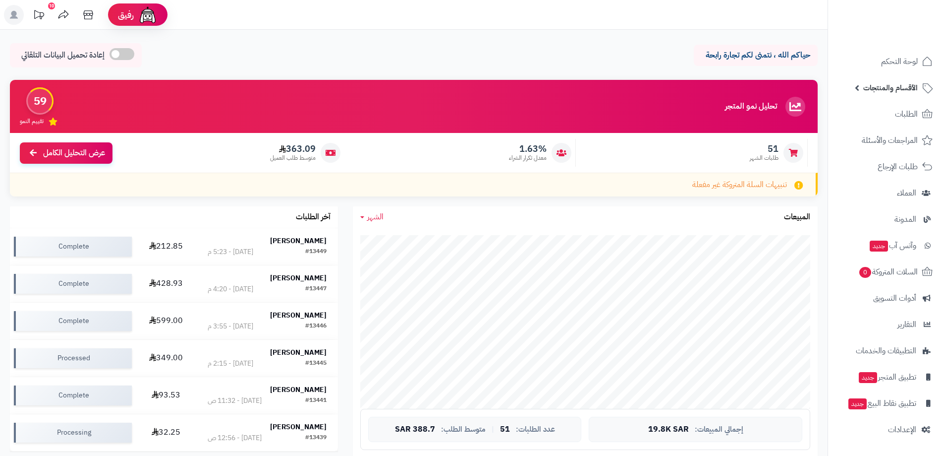
click at [901, 87] on span "الأقسام والمنتجات" at bounding box center [890, 88] width 55 height 14
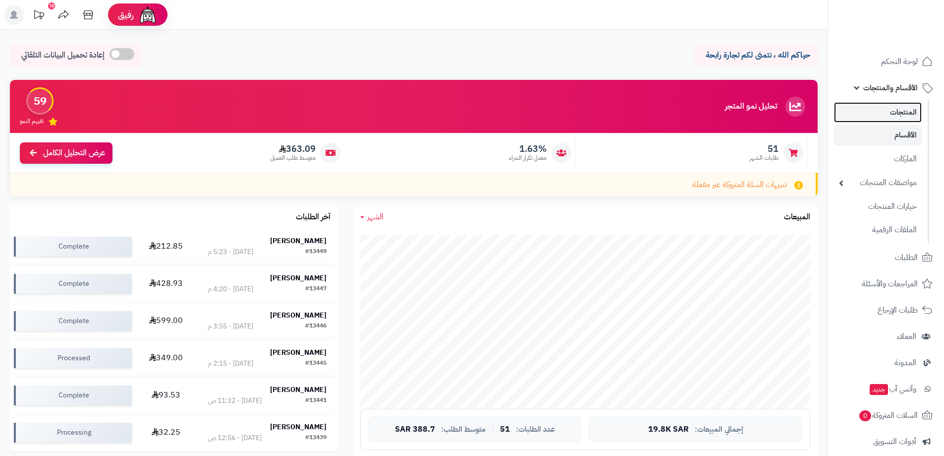
click at [903, 113] on link "المنتجات" at bounding box center [878, 112] width 88 height 20
